Goal: Task Accomplishment & Management: Use online tool/utility

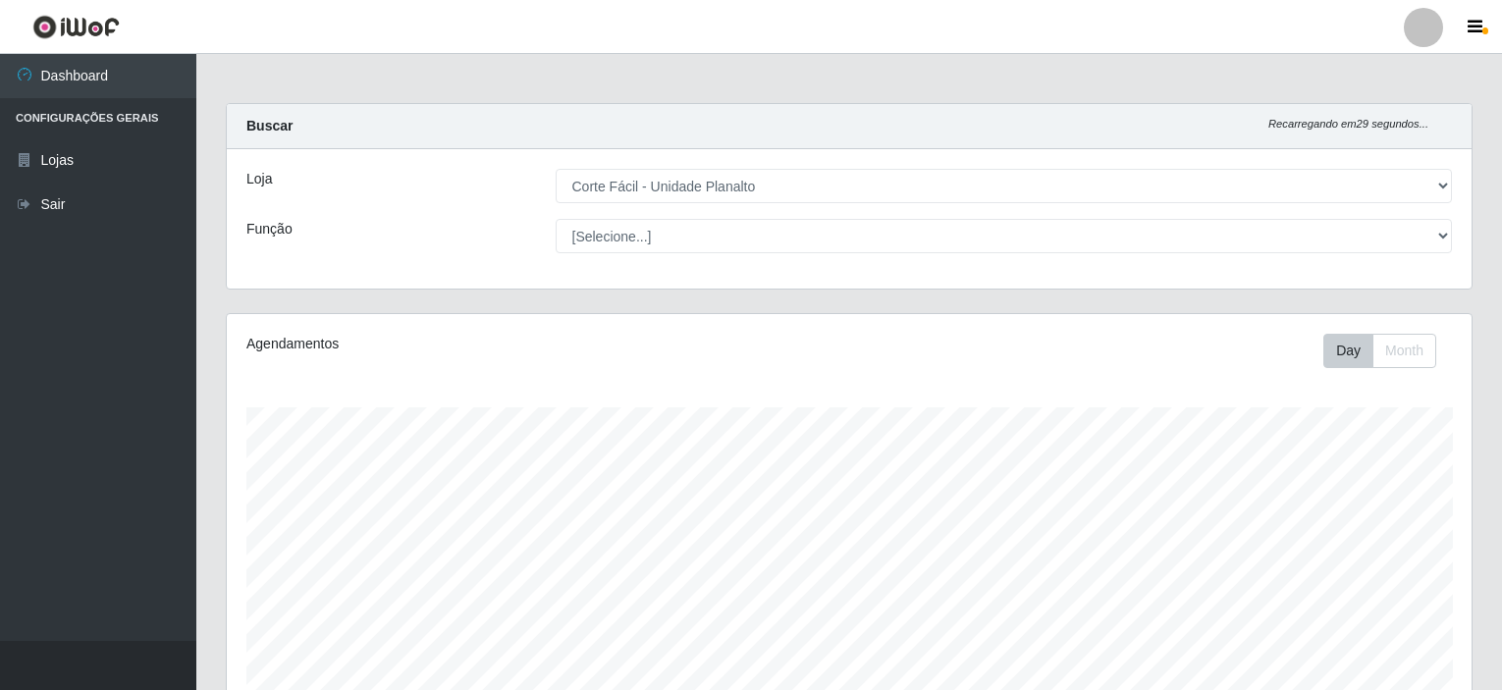
select select "202"
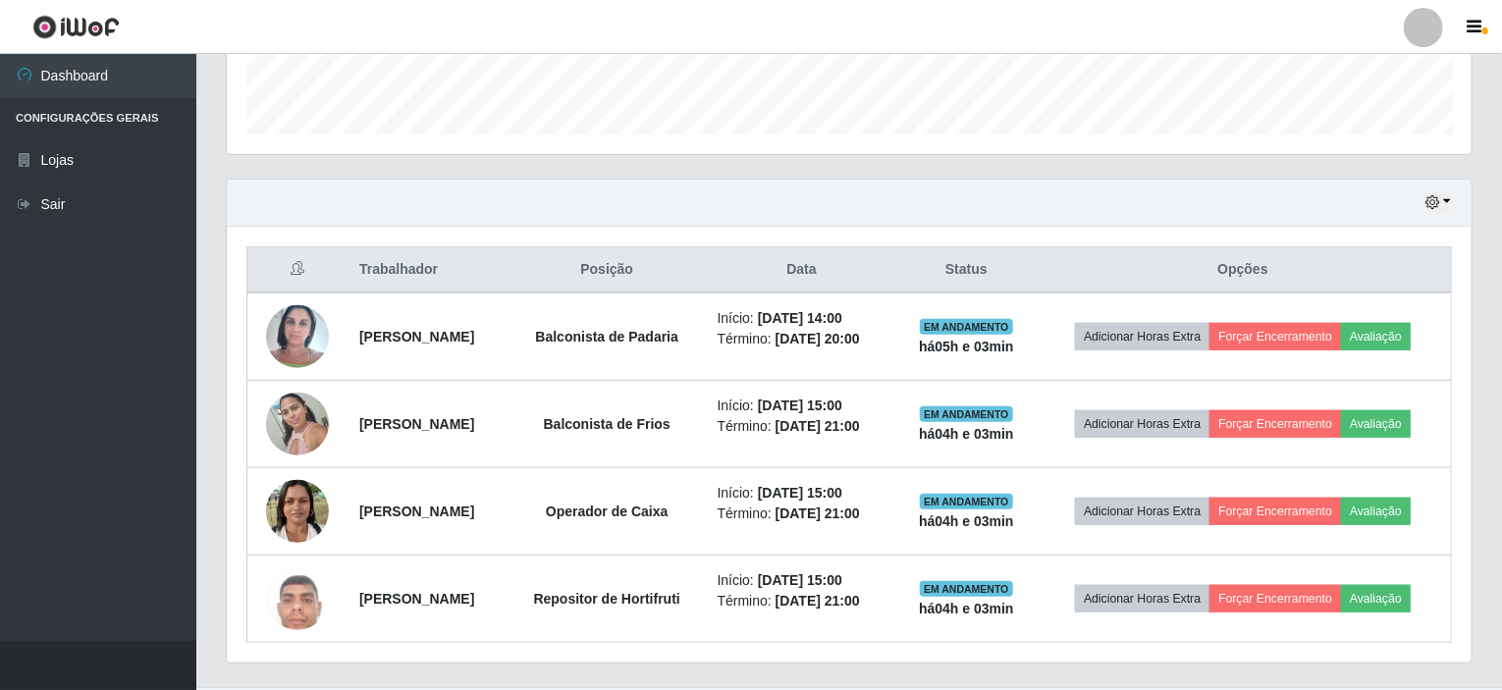
scroll to position [609, 0]
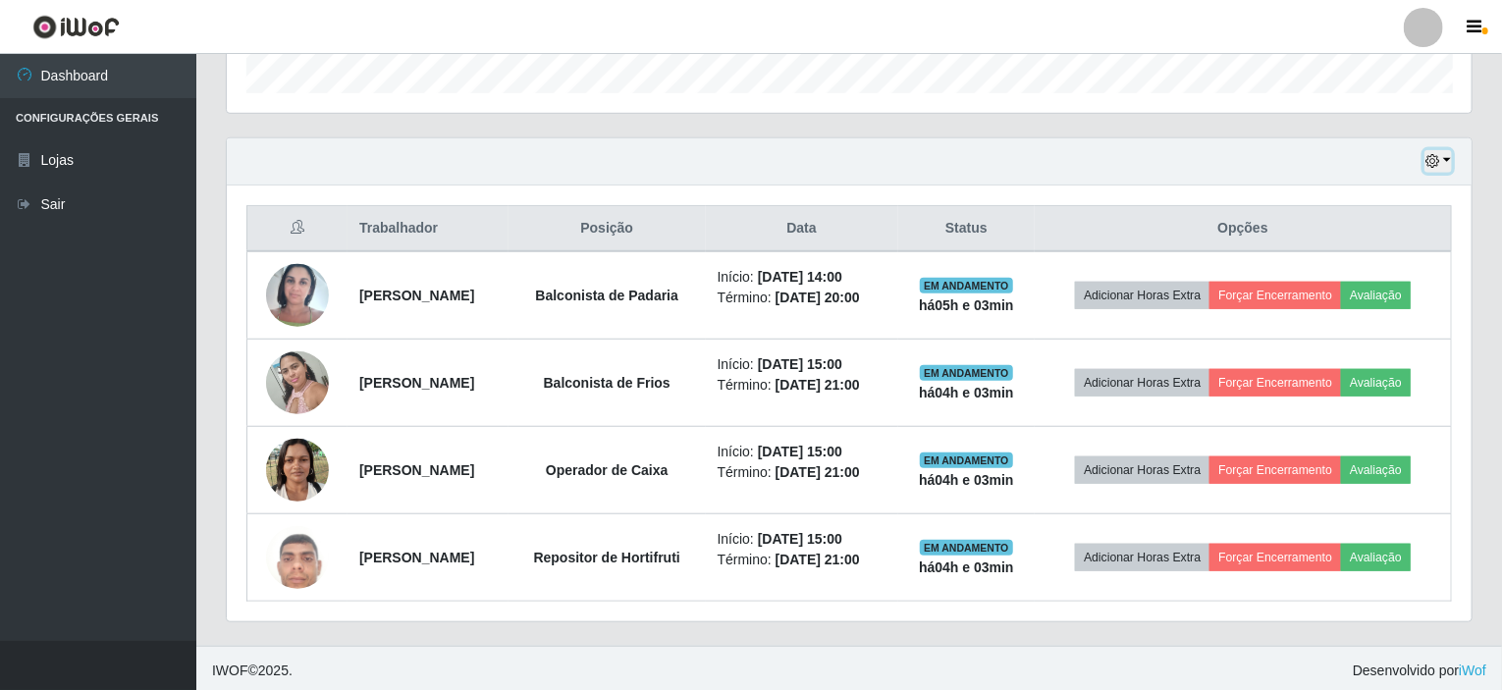
click at [1445, 159] on button "button" at bounding box center [1438, 161] width 27 height 23
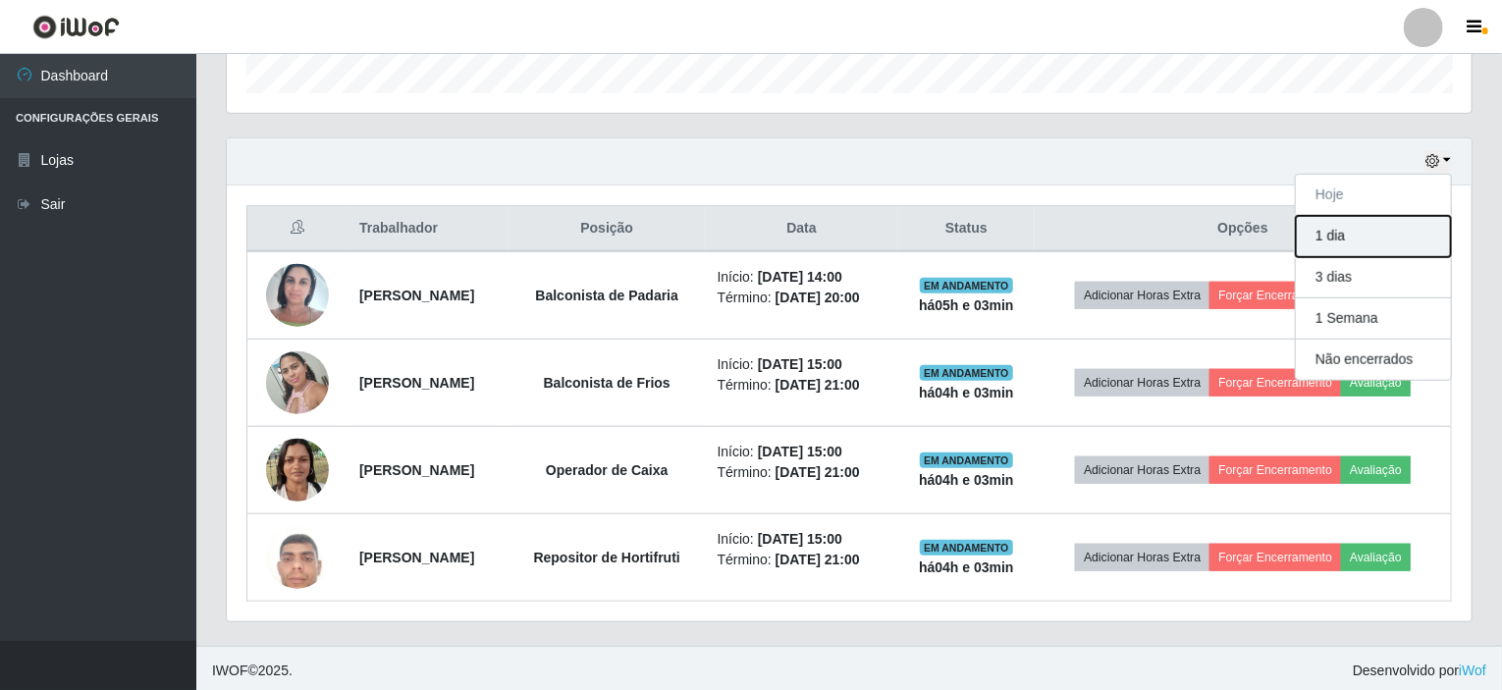
click at [1344, 242] on button "1 dia" at bounding box center [1373, 236] width 155 height 41
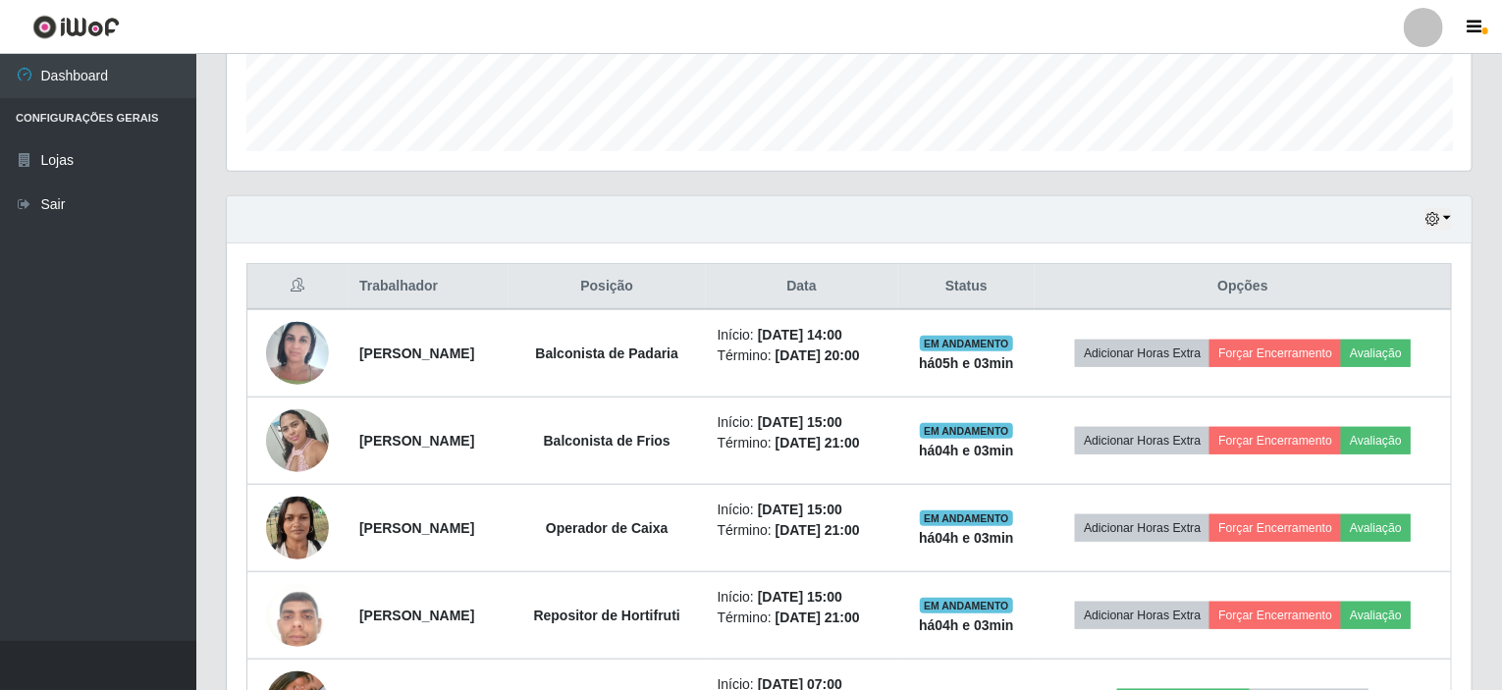
scroll to position [467, 0]
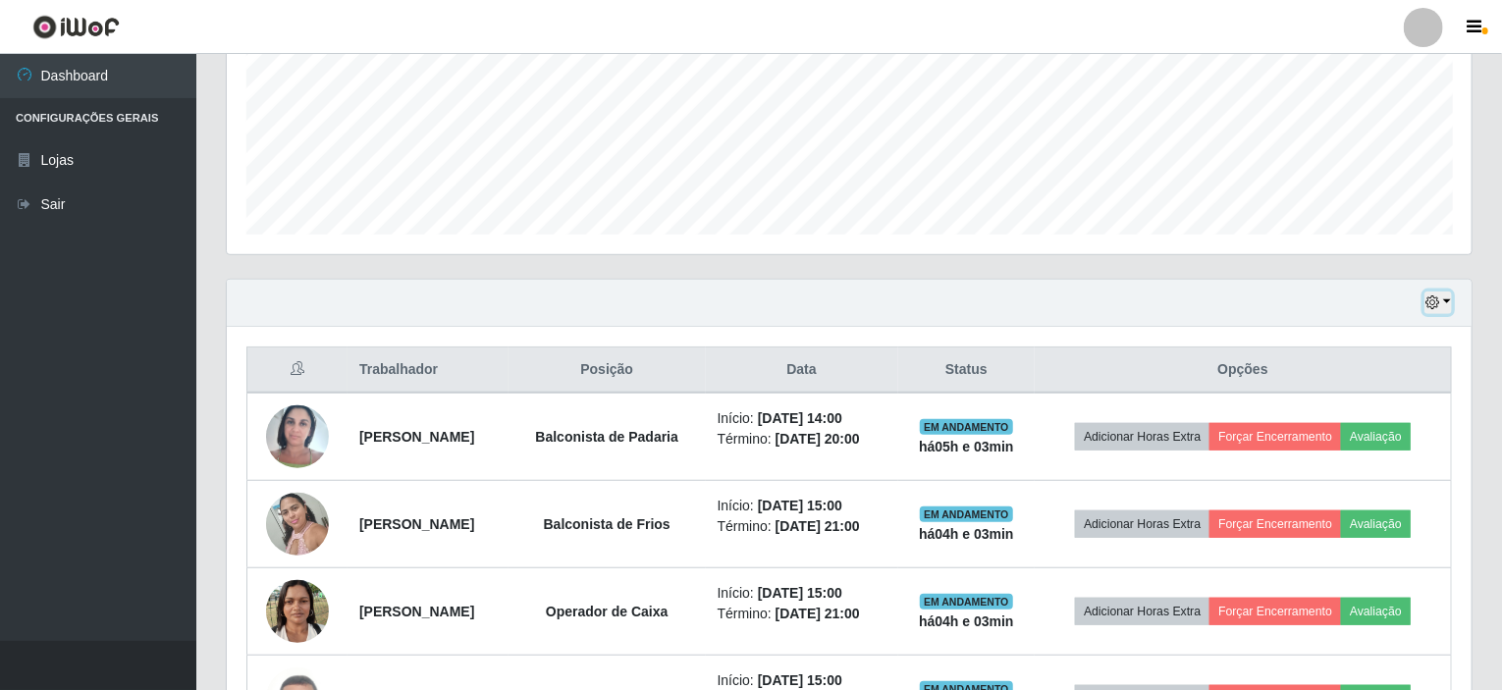
click at [1449, 299] on button "button" at bounding box center [1438, 303] width 27 height 23
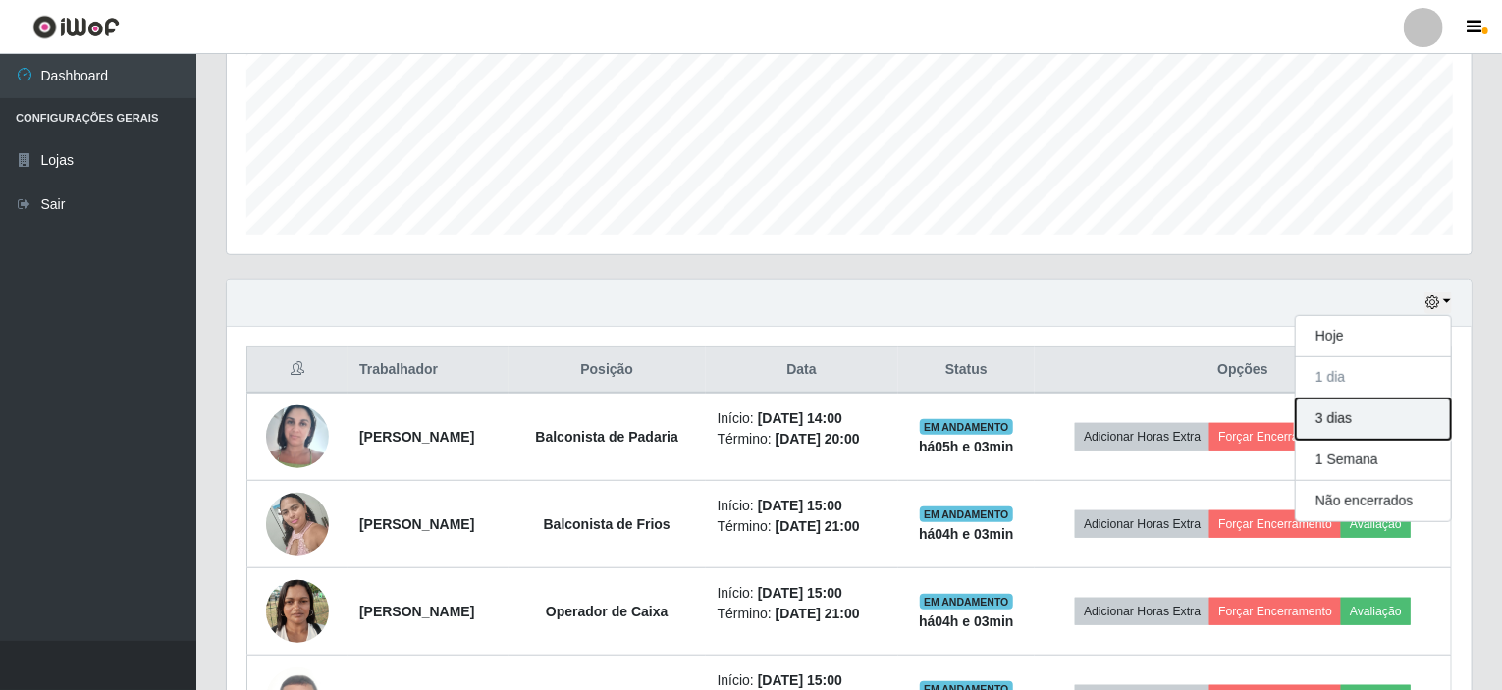
click at [1364, 423] on button "3 dias" at bounding box center [1373, 419] width 155 height 41
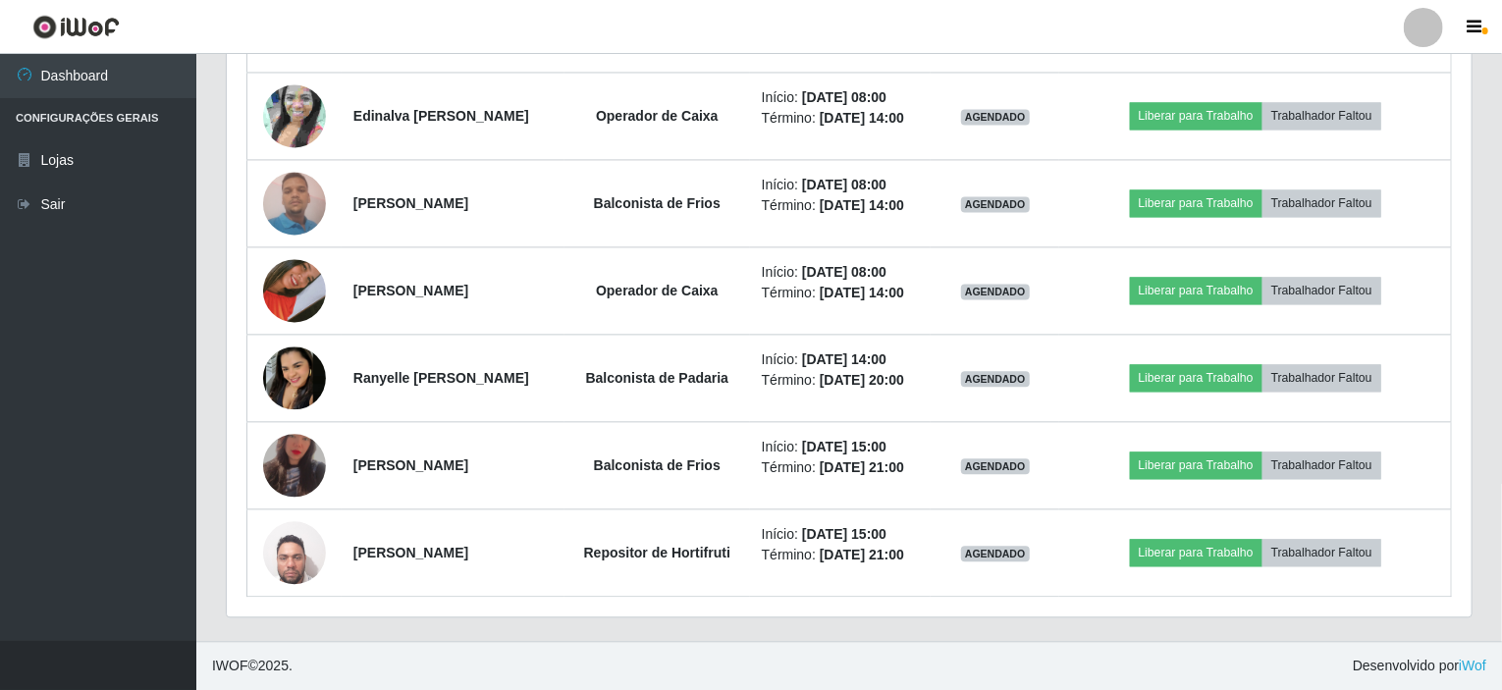
scroll to position [2299, 0]
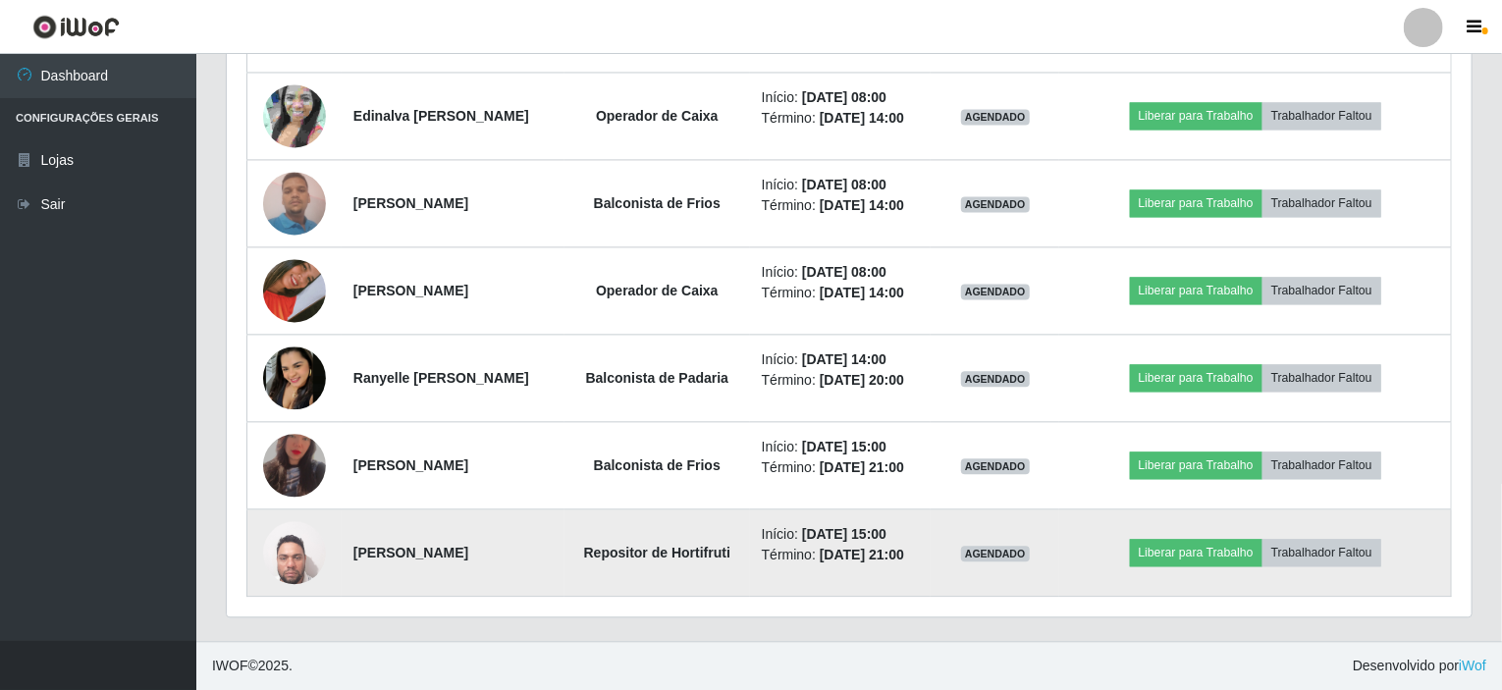
click at [301, 549] on img at bounding box center [294, 552] width 63 height 83
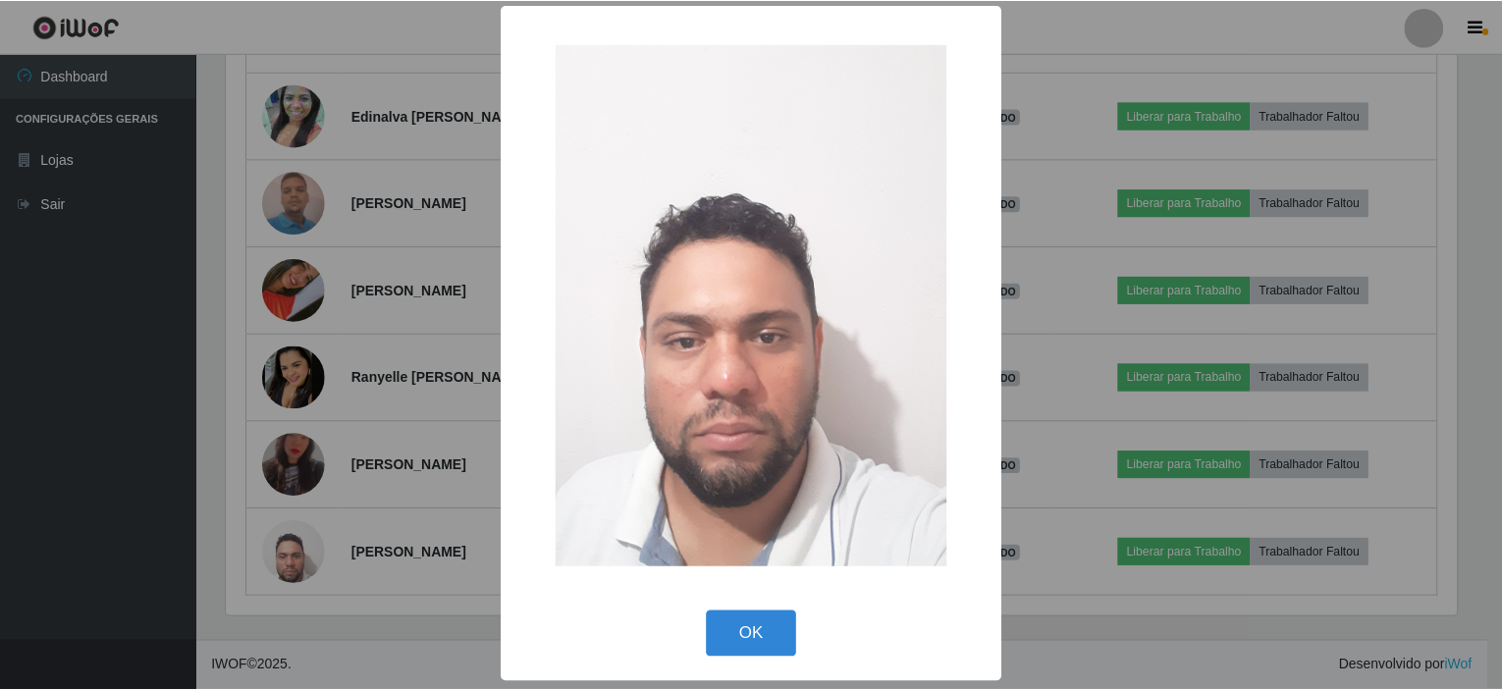
scroll to position [4, 0]
drag, startPoint x: 732, startPoint y: 643, endPoint x: 538, endPoint y: 596, distance: 199.1
click at [733, 643] on button "OK" at bounding box center [754, 635] width 91 height 46
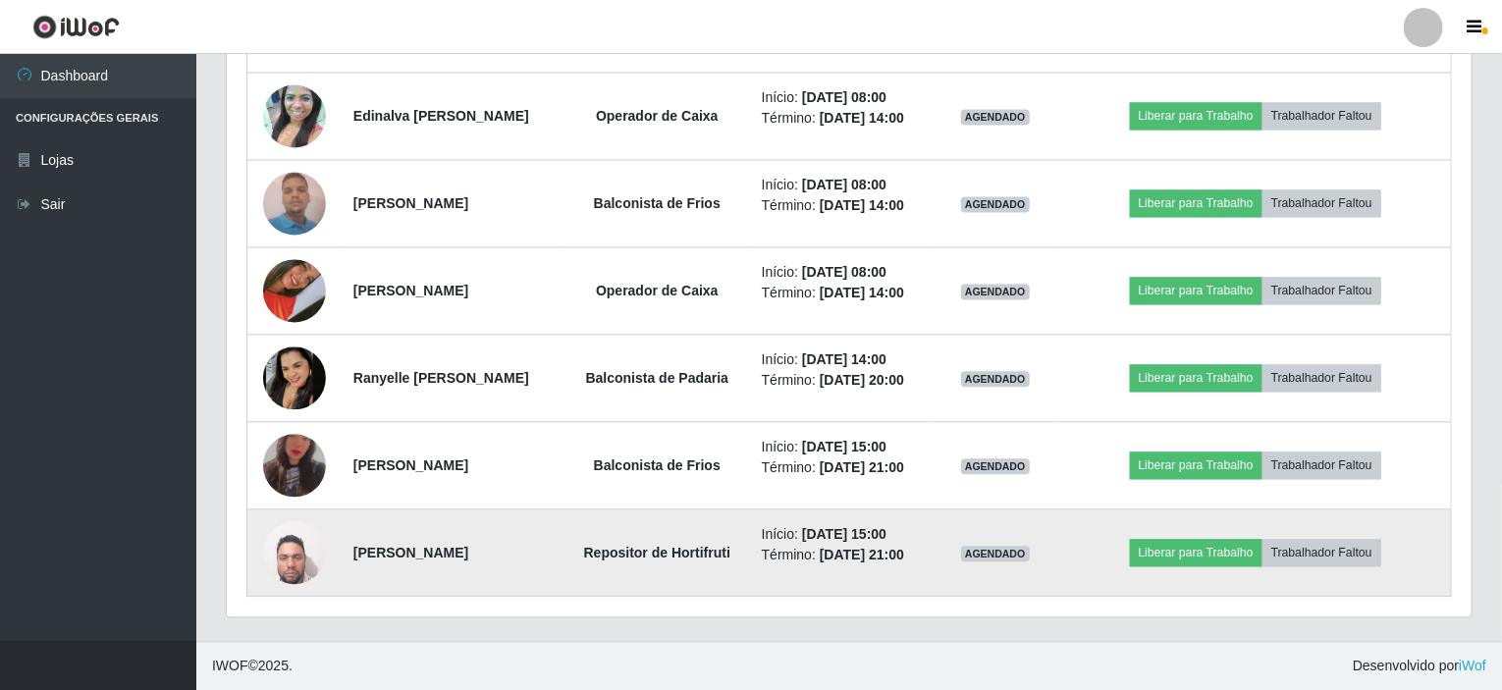
scroll to position [408, 1245]
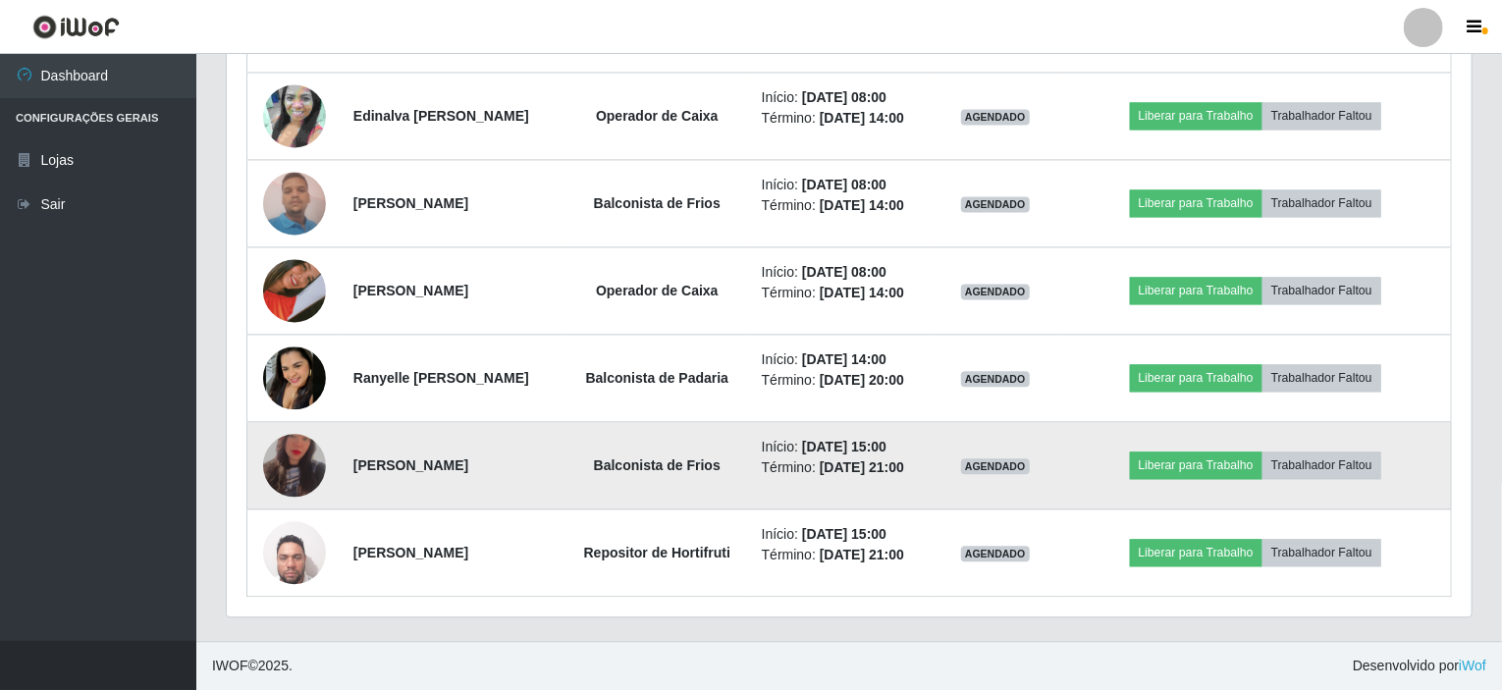
click at [291, 435] on img at bounding box center [294, 465] width 63 height 110
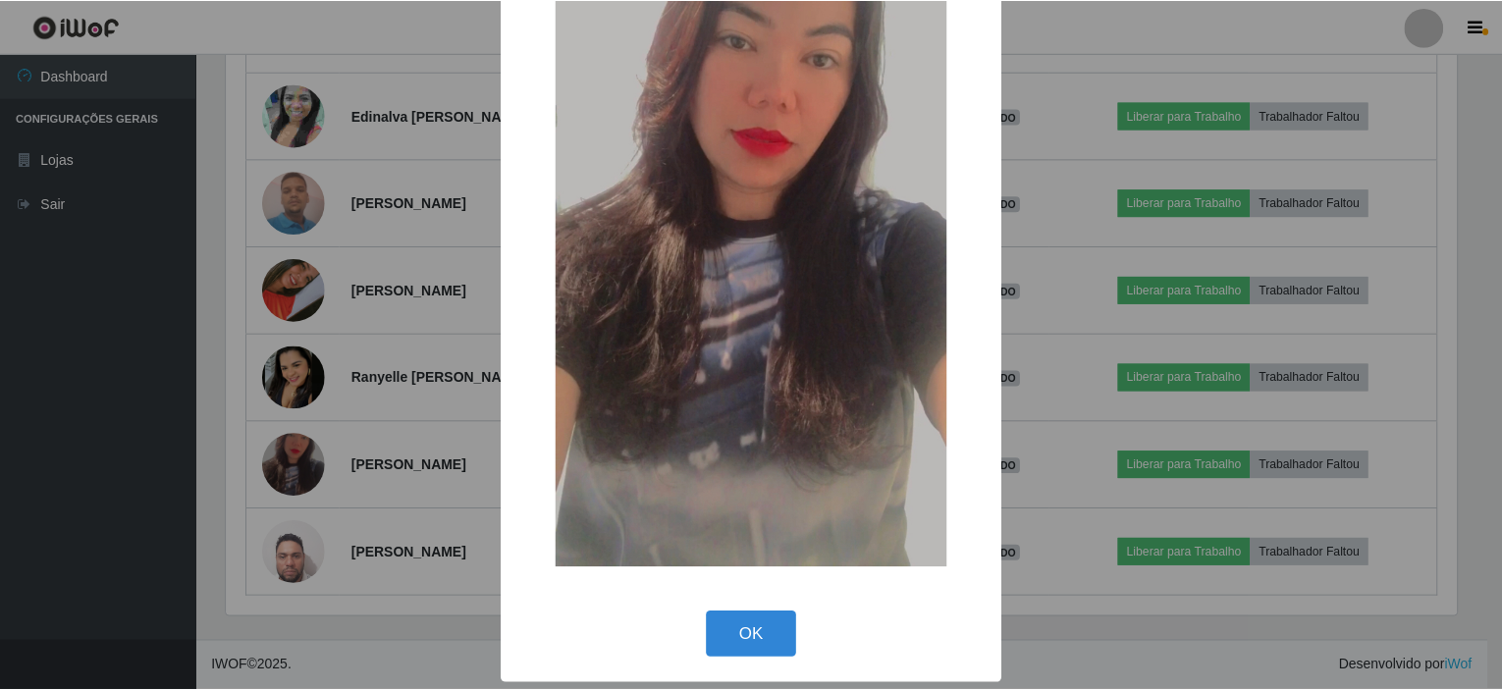
scroll to position [168, 0]
click at [742, 635] on button "OK" at bounding box center [754, 634] width 91 height 46
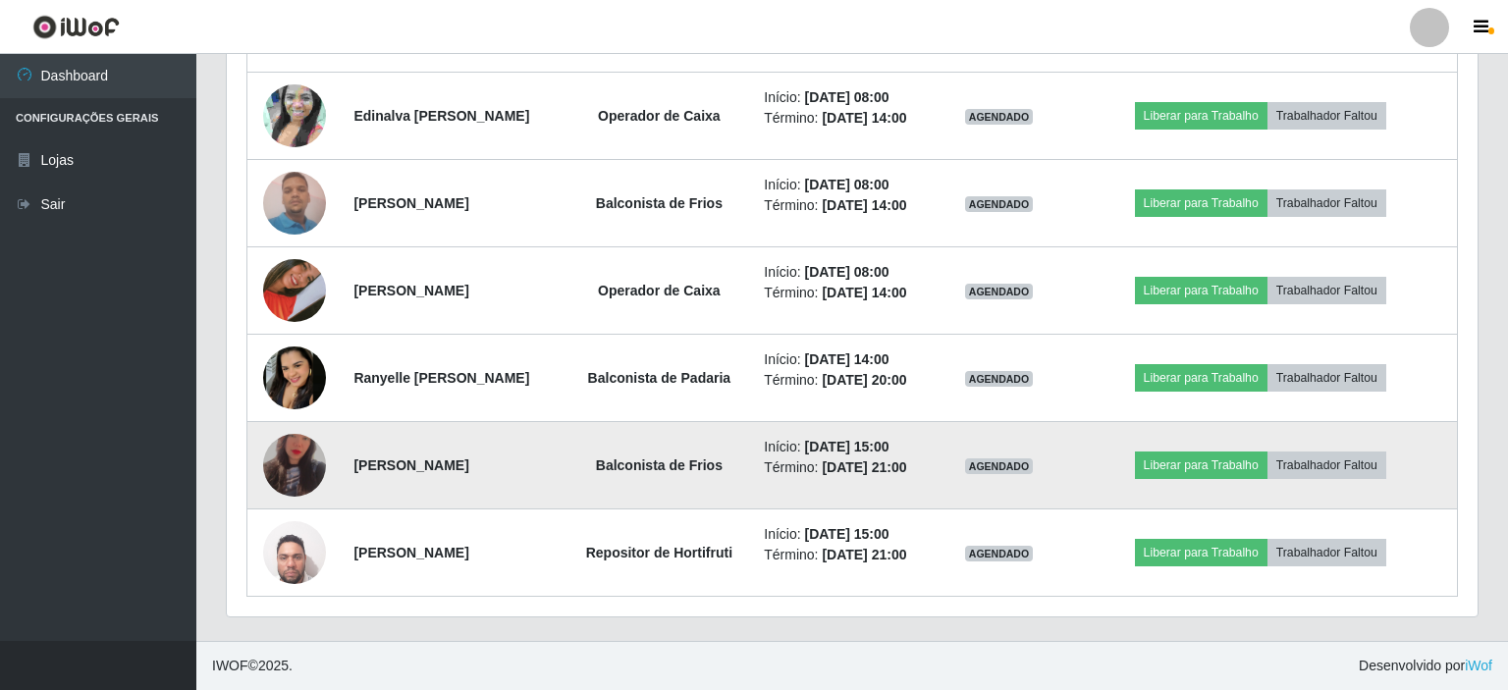
scroll to position [408, 1245]
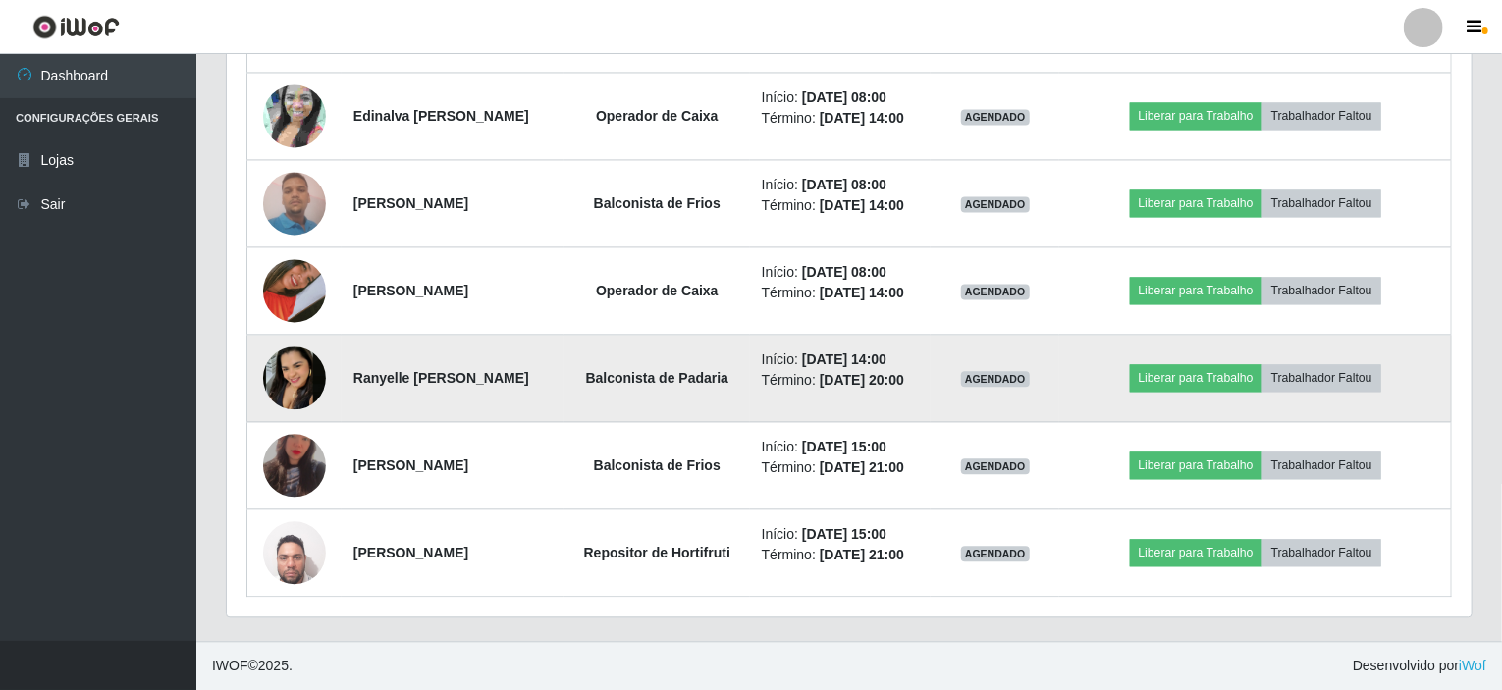
click at [310, 355] on img at bounding box center [294, 378] width 63 height 63
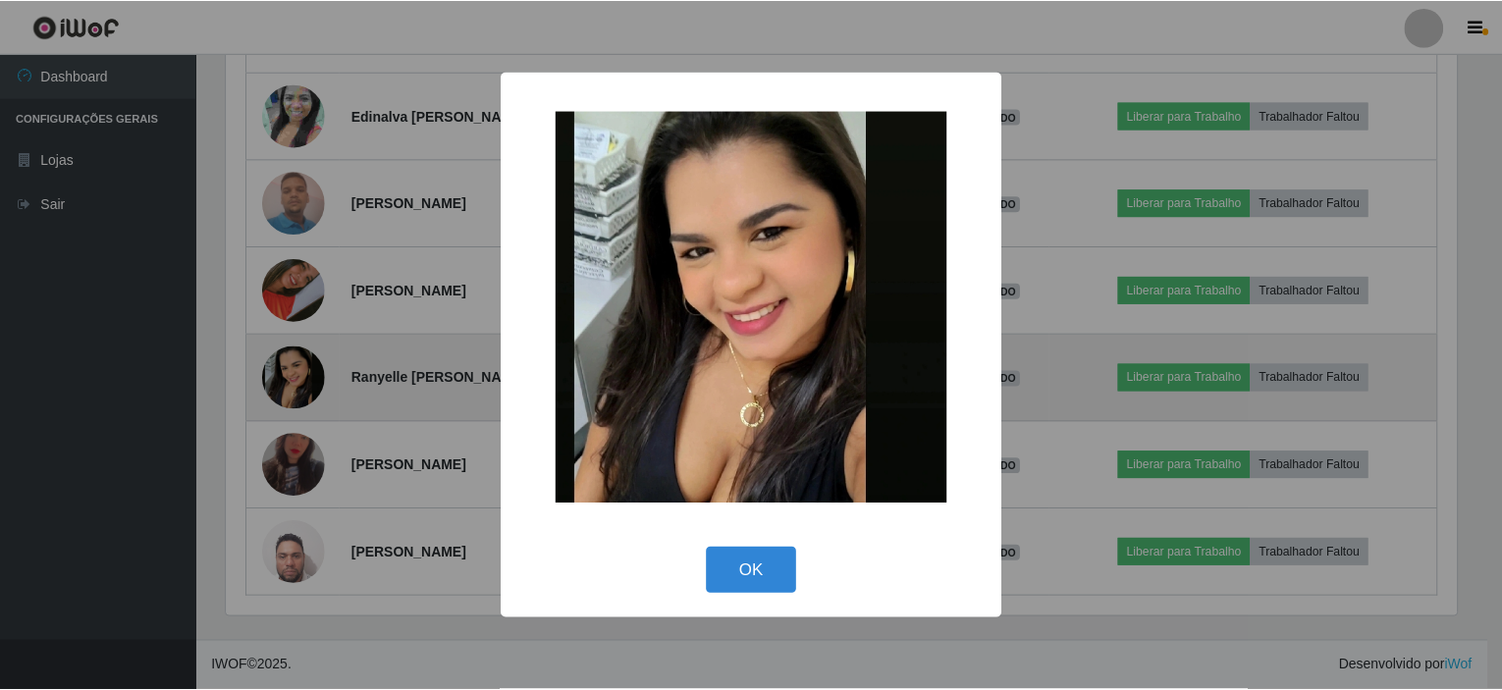
scroll to position [408, 1237]
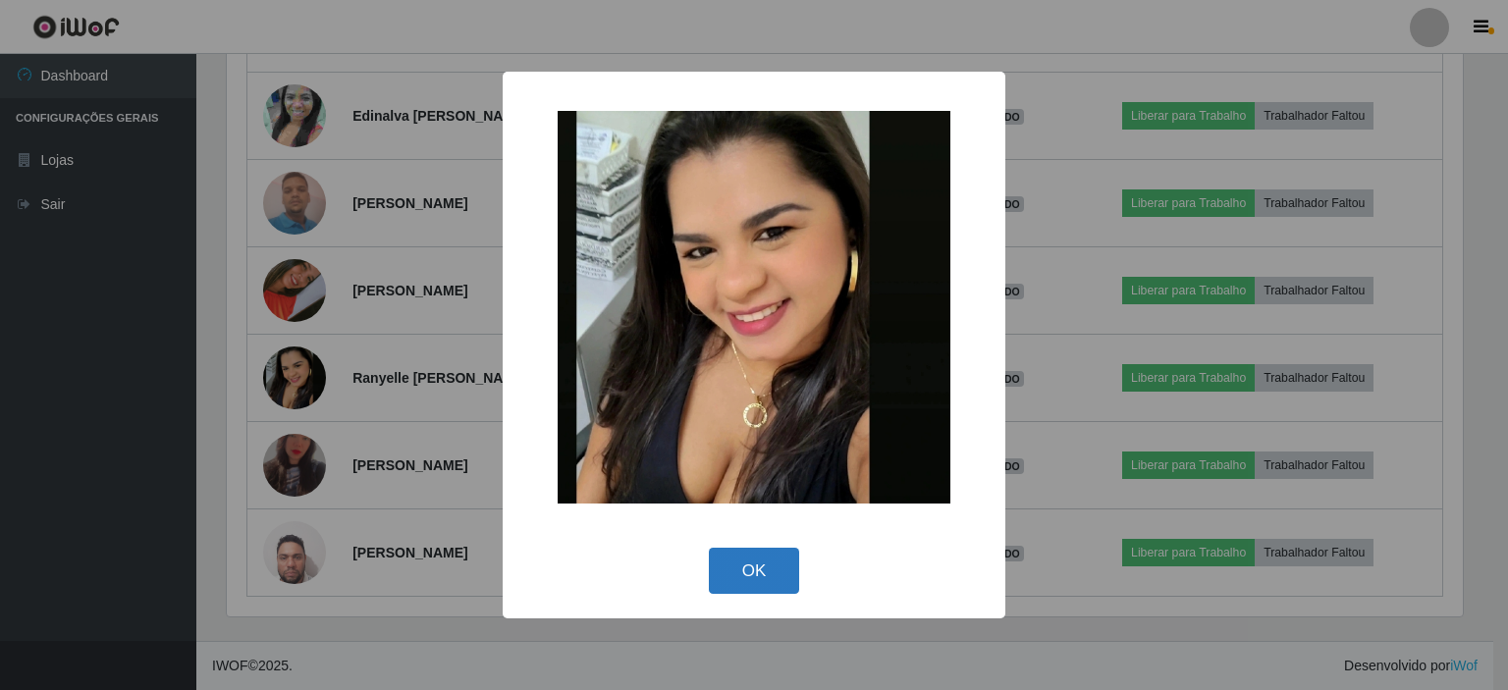
click at [751, 571] on button "OK" at bounding box center [754, 571] width 91 height 46
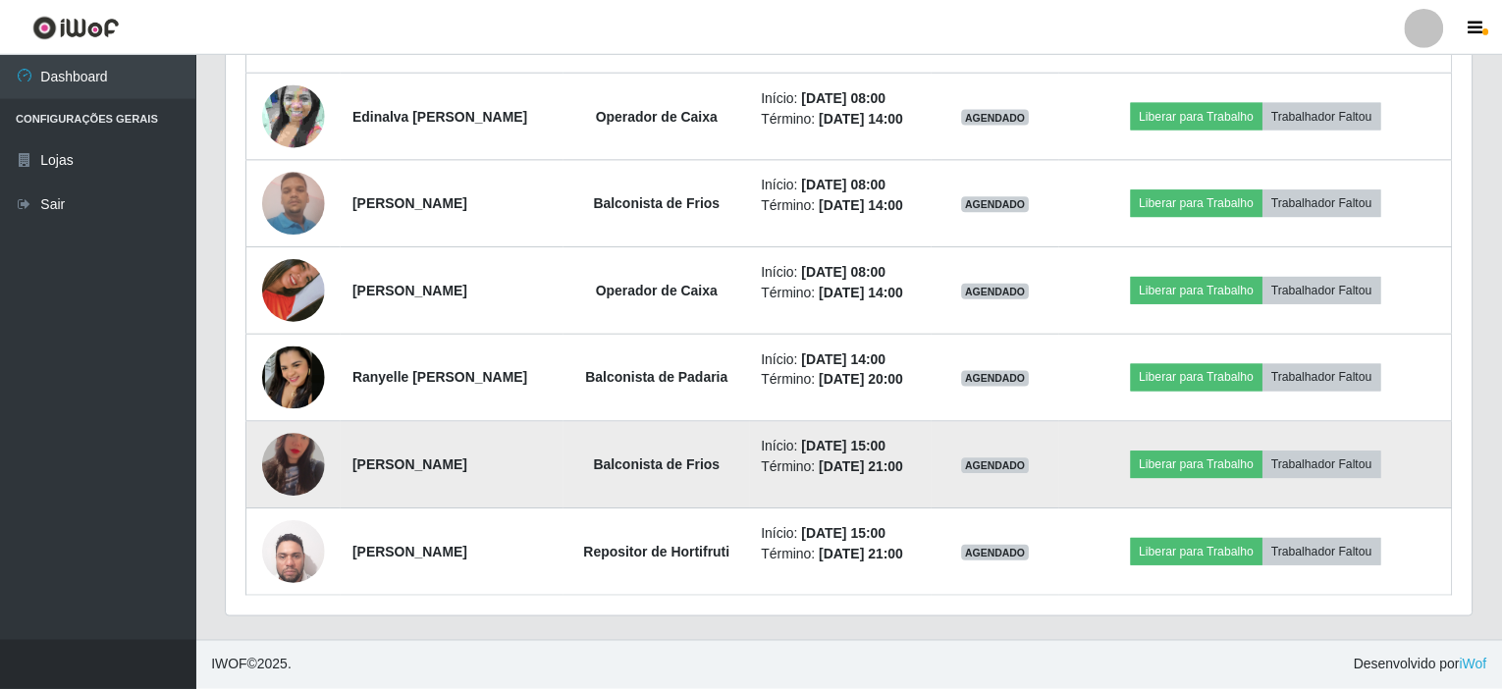
scroll to position [408, 1245]
